Goal: Task Accomplishment & Management: Complete application form

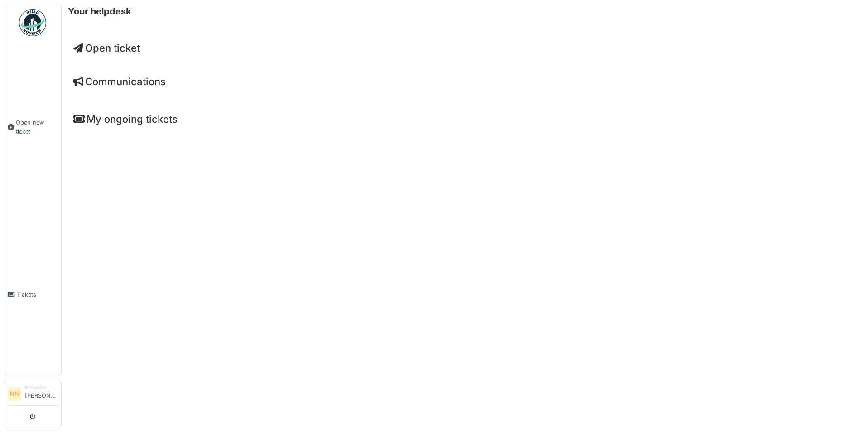
click at [111, 49] on span "Open ticket" at bounding box center [106, 48] width 67 height 12
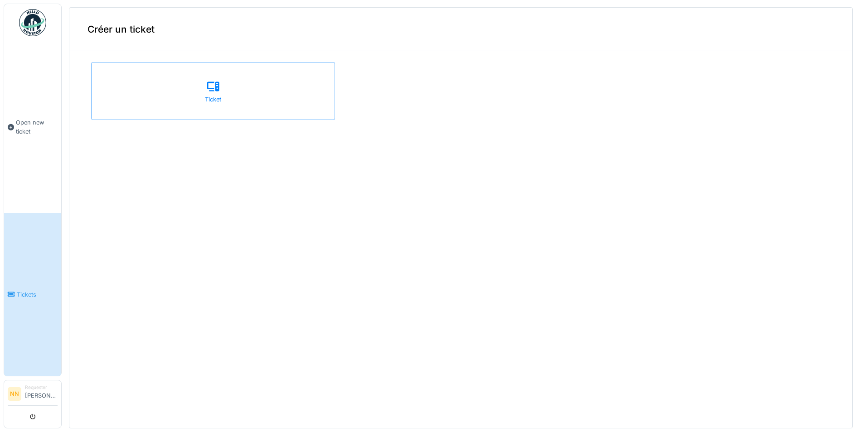
click at [114, 37] on div "Créer un ticket" at bounding box center [460, 30] width 783 height 44
click at [26, 129] on span "Open new ticket" at bounding box center [37, 126] width 42 height 17
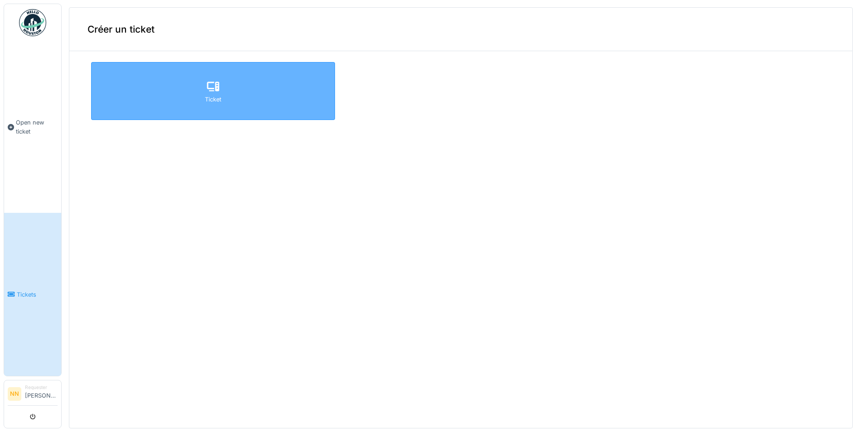
click at [211, 101] on div "Ticket" at bounding box center [213, 99] width 16 height 9
